Goal: Check status: Check status

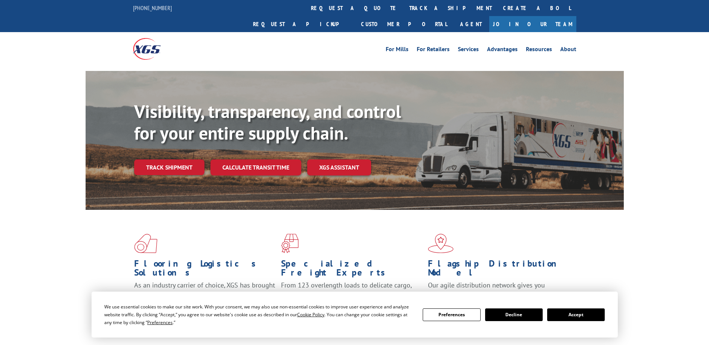
click at [192, 159] on div "Visibility, transparency, and control for your entire supply chain. Track shipm…" at bounding box center [378, 153] width 489 height 104
click at [188, 160] on link "Track shipment" at bounding box center [169, 168] width 70 height 16
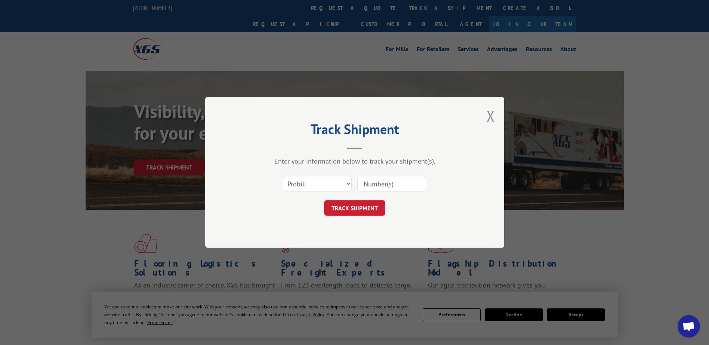
click at [386, 182] on input at bounding box center [391, 184] width 69 height 16
paste input "17105171"
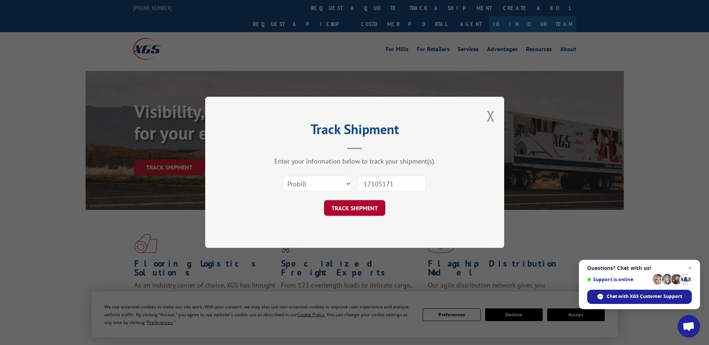
type input "17105171"
click at [366, 208] on button "TRACK SHIPMENT" at bounding box center [354, 209] width 61 height 16
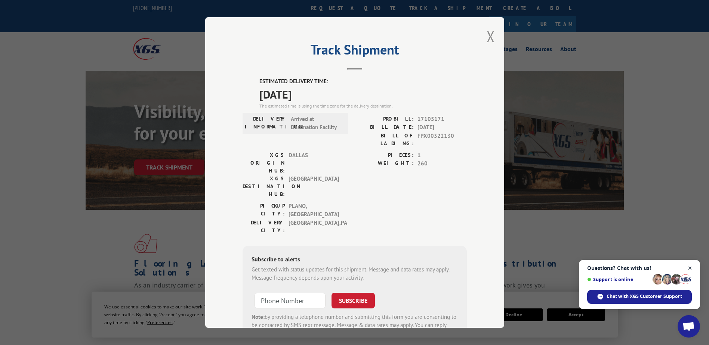
click at [690, 268] on span "Close chat" at bounding box center [689, 268] width 9 height 9
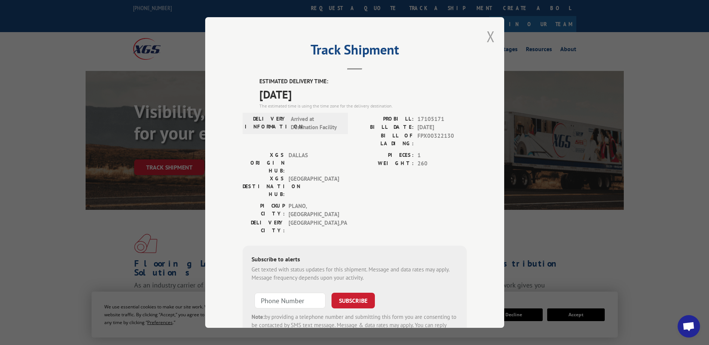
click at [486, 35] on button "Close modal" at bounding box center [490, 37] width 8 height 20
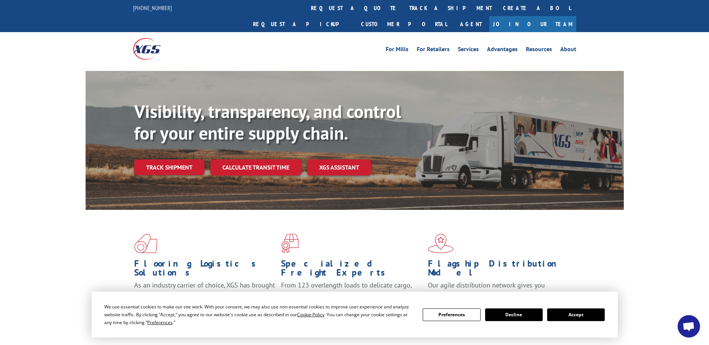
click at [688, 324] on span "Open chat" at bounding box center [688, 327] width 12 height 10
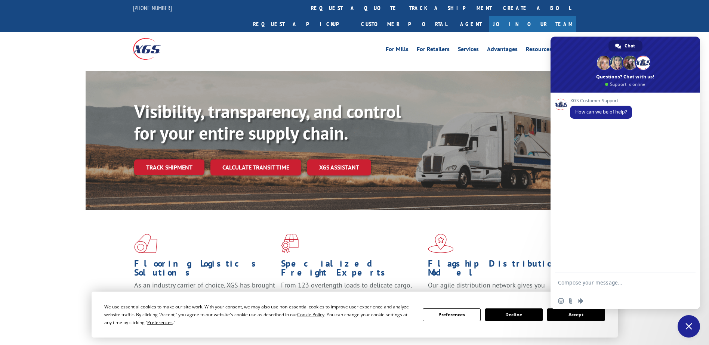
drag, startPoint x: 565, startPoint y: 315, endPoint x: 570, endPoint y: 295, distance: 20.8
click at [565, 315] on button "Accept" at bounding box center [576, 315] width 58 height 13
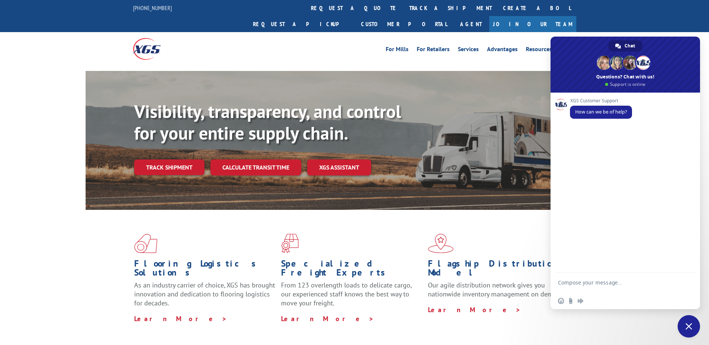
click at [611, 278] on form at bounding box center [617, 283] width 118 height 21
click at [611, 284] on textarea "Compose your message..." at bounding box center [617, 285] width 118 height 13
drag, startPoint x: 237, startPoint y: 30, endPoint x: 216, endPoint y: 31, distance: 20.6
click at [216, 32] on div at bounding box center [188, 48] width 111 height 33
click at [16, 224] on div "Flooring Logistics Solutions As an industry carrier of choice, XGS has brought …" at bounding box center [354, 285] width 709 height 150
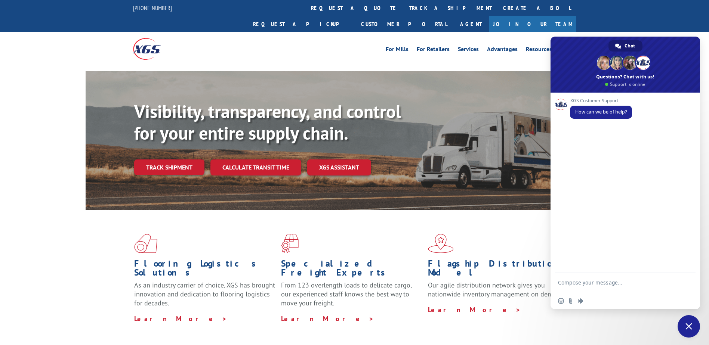
click at [690, 323] on span "Close chat" at bounding box center [688, 326] width 7 height 7
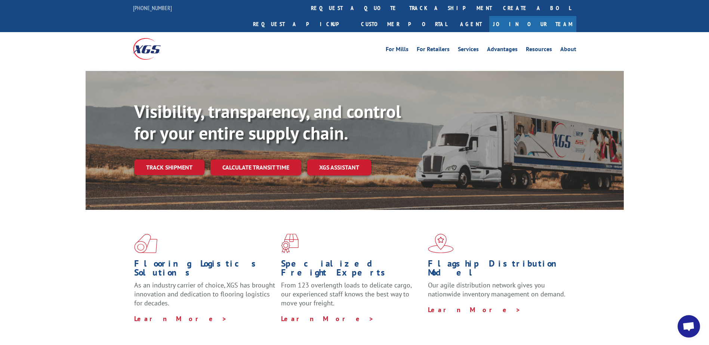
drag, startPoint x: 126, startPoint y: 202, endPoint x: 106, endPoint y: 224, distance: 30.1
click at [106, 224] on div "Flooring Logistics Solutions As an industry carrier of choice, XGS has brought …" at bounding box center [355, 278] width 538 height 137
click at [404, 9] on link "track a shipment" at bounding box center [451, 8] width 94 height 16
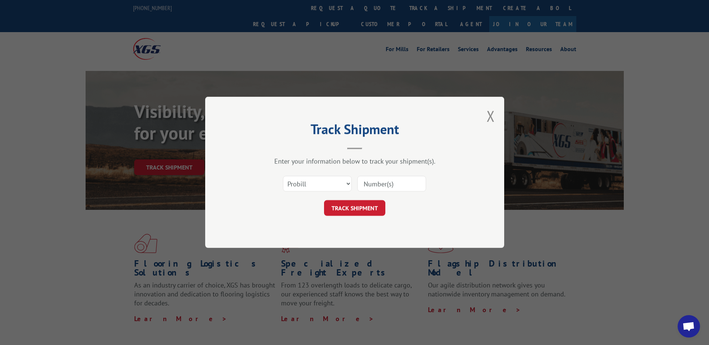
click at [369, 189] on input at bounding box center [391, 184] width 69 height 16
click at [373, 183] on input at bounding box center [391, 184] width 69 height 16
paste input "17105171"
type input "17105171"
click at [338, 208] on button "TRACK SHIPMENT" at bounding box center [354, 209] width 61 height 16
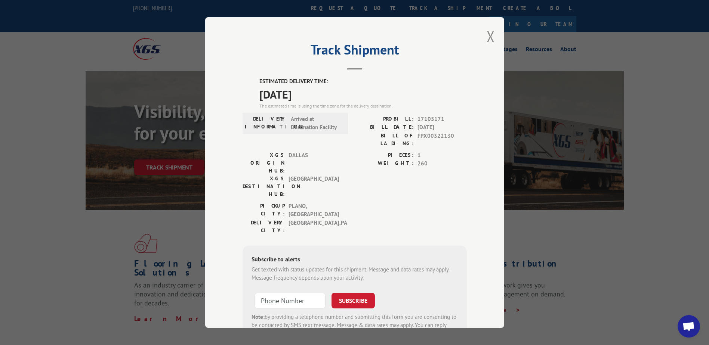
drag, startPoint x: 373, startPoint y: 193, endPoint x: 336, endPoint y: 179, distance: 39.3
click at [336, 202] on span "[GEOGRAPHIC_DATA] , [GEOGRAPHIC_DATA]" at bounding box center [313, 210] width 50 height 17
click at [487, 34] on button "Close modal" at bounding box center [490, 37] width 8 height 20
